Goal: Task Accomplishment & Management: Manage account settings

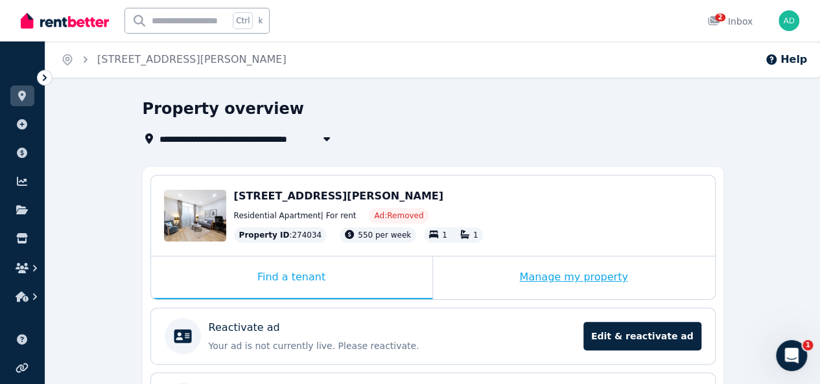
click at [571, 278] on div "Manage my property" at bounding box center [574, 278] width 282 height 43
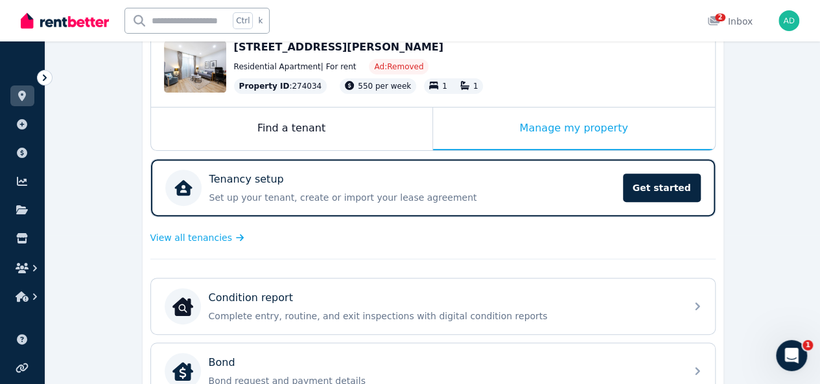
scroll to position [128, 0]
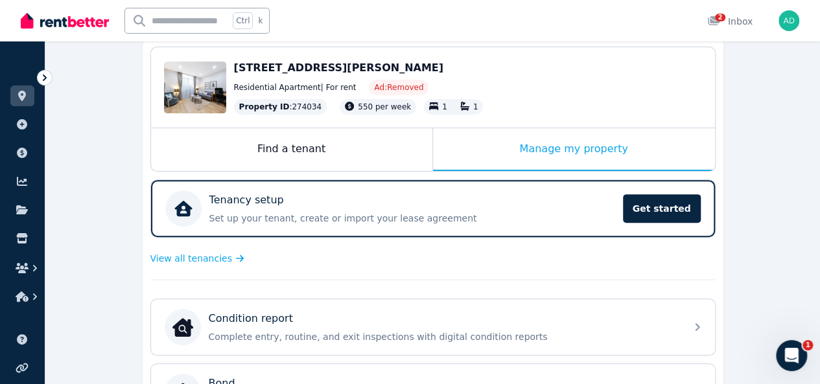
click at [48, 78] on icon at bounding box center [44, 77] width 13 height 13
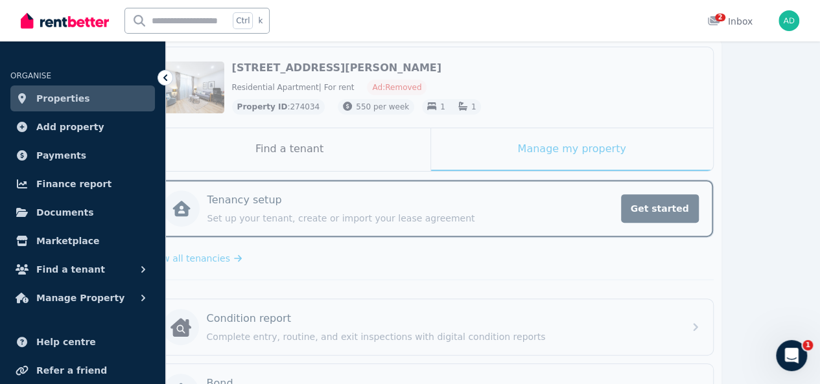
click at [79, 100] on link "Properties" at bounding box center [82, 99] width 145 height 26
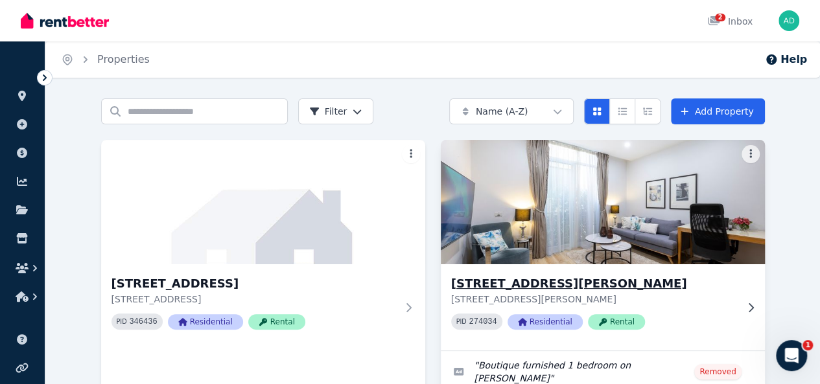
click at [451, 281] on h3 "[STREET_ADDRESS][PERSON_NAME]" at bounding box center [593, 284] width 285 height 18
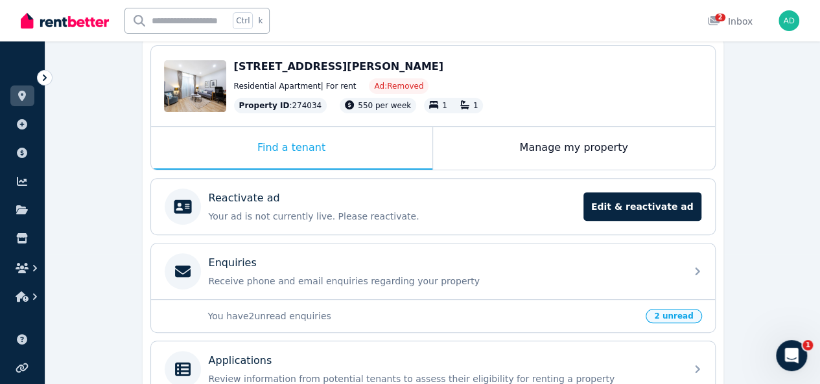
scroll to position [172, 0]
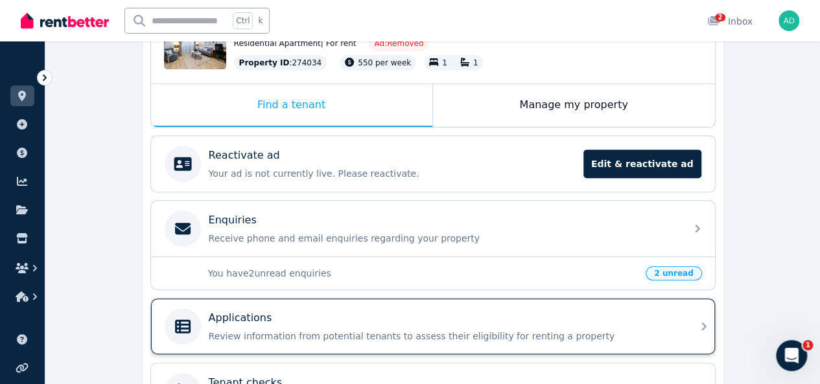
click at [259, 315] on p "Applications" at bounding box center [241, 319] width 64 height 16
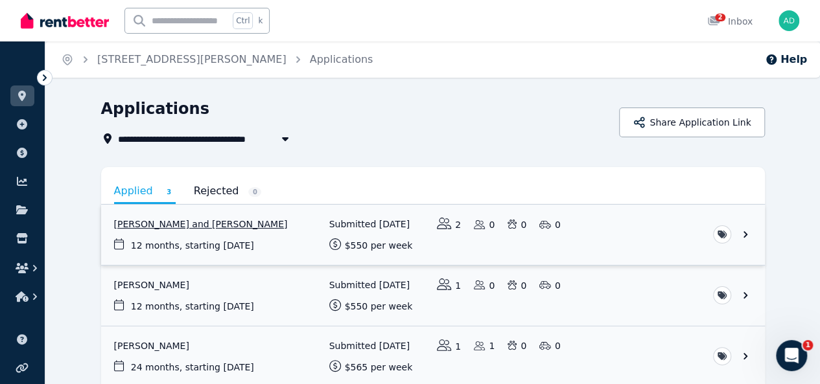
click at [180, 224] on link "View application: Natalija Trombitas and Cameron McDrury" at bounding box center [433, 235] width 664 height 60
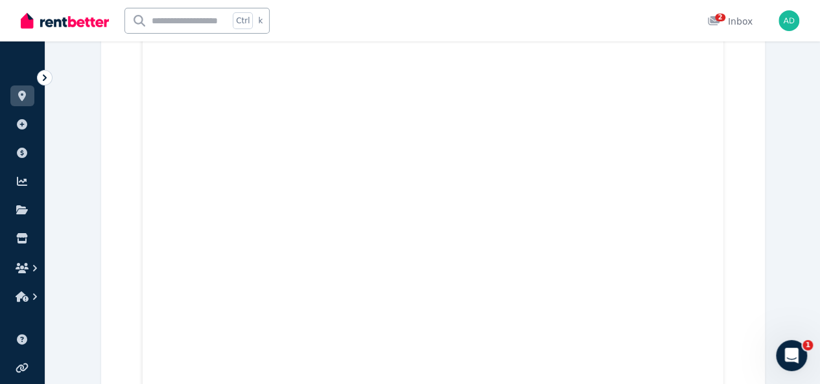
scroll to position [2939, 0]
